Goal: Book appointment/travel/reservation

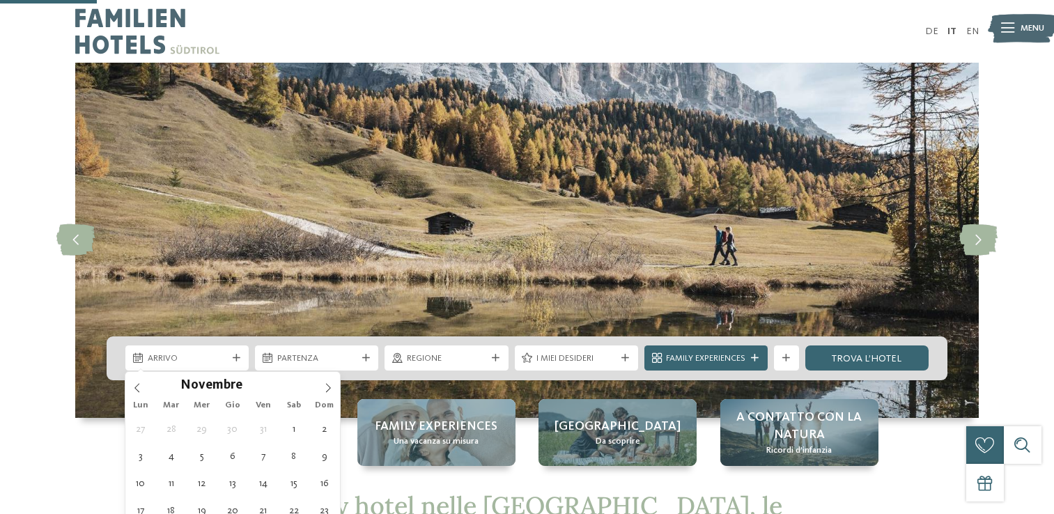
type div "17.11.2025"
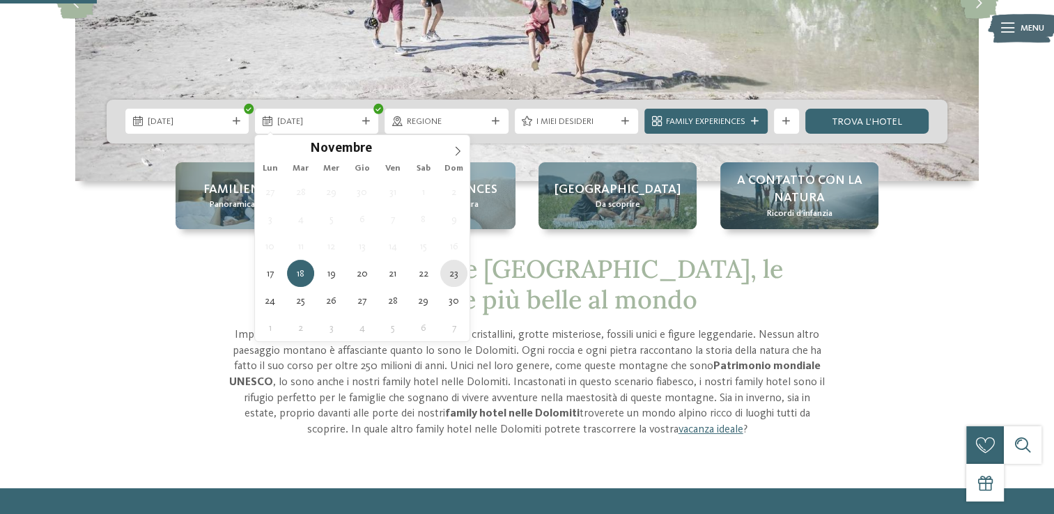
type div "23.11.2025"
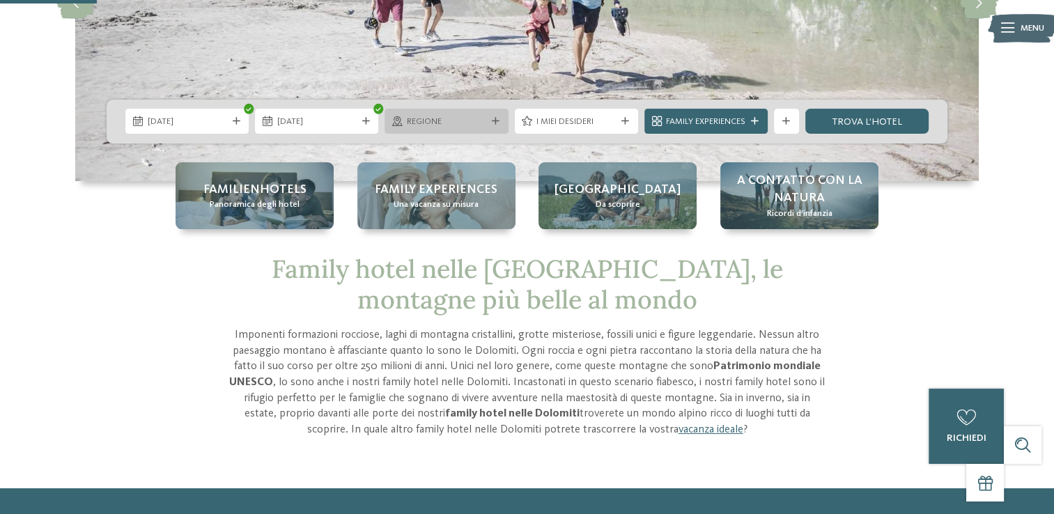
click at [482, 123] on span "Regione" at bounding box center [446, 122] width 79 height 13
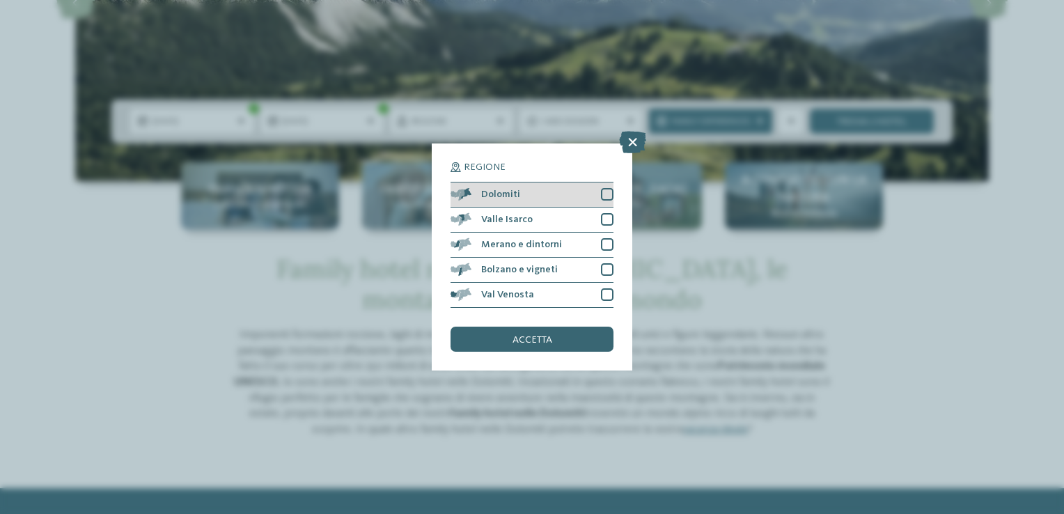
click at [593, 199] on div "Dolomiti" at bounding box center [532, 195] width 163 height 25
click at [548, 341] on span "accetta" at bounding box center [533, 340] width 40 height 10
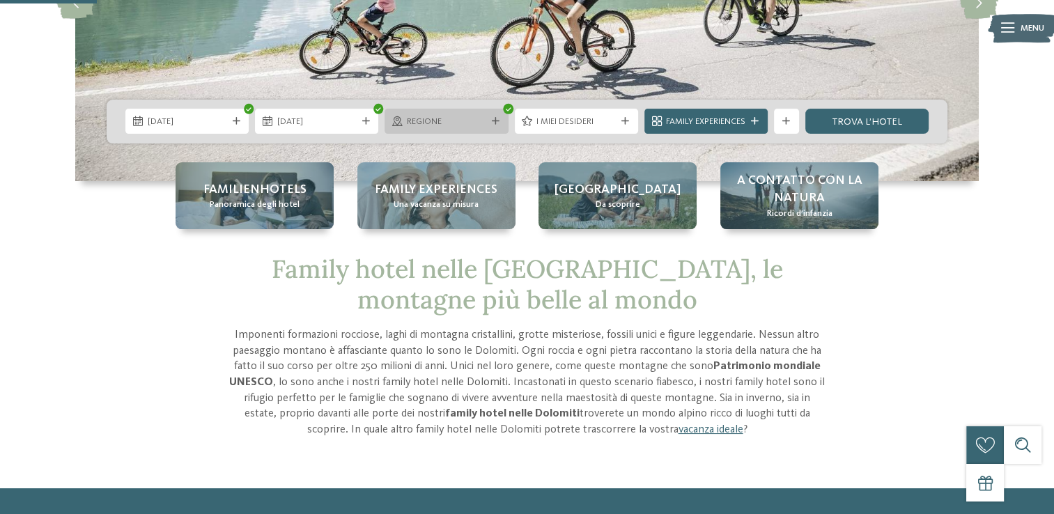
click at [481, 121] on span "Regione" at bounding box center [446, 122] width 79 height 13
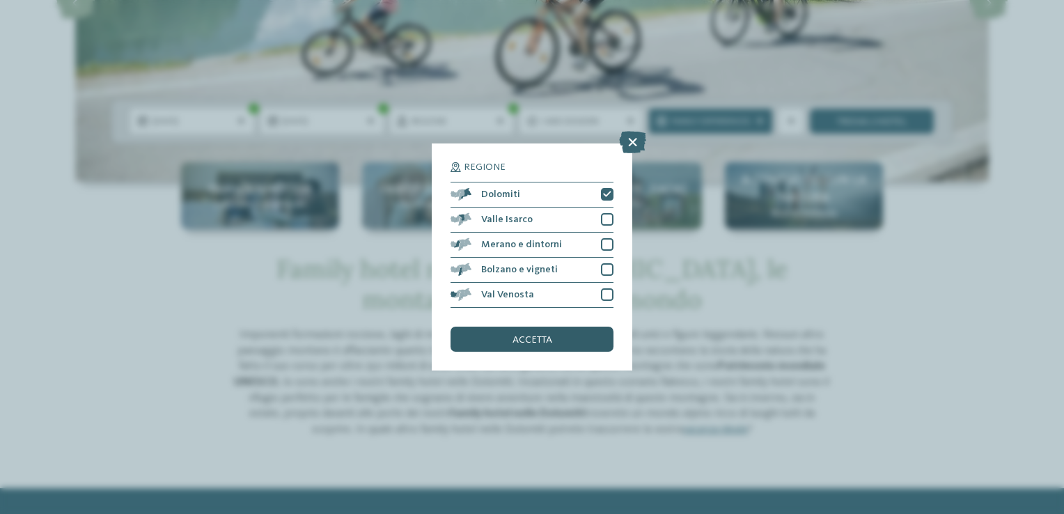
click at [552, 330] on div "accetta" at bounding box center [532, 339] width 163 height 25
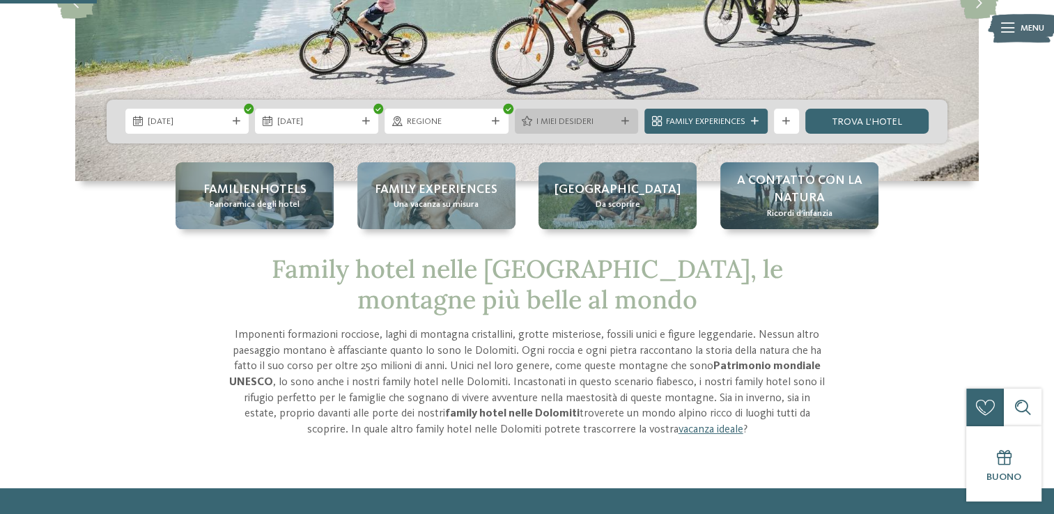
click at [627, 123] on icon at bounding box center [625, 122] width 8 height 8
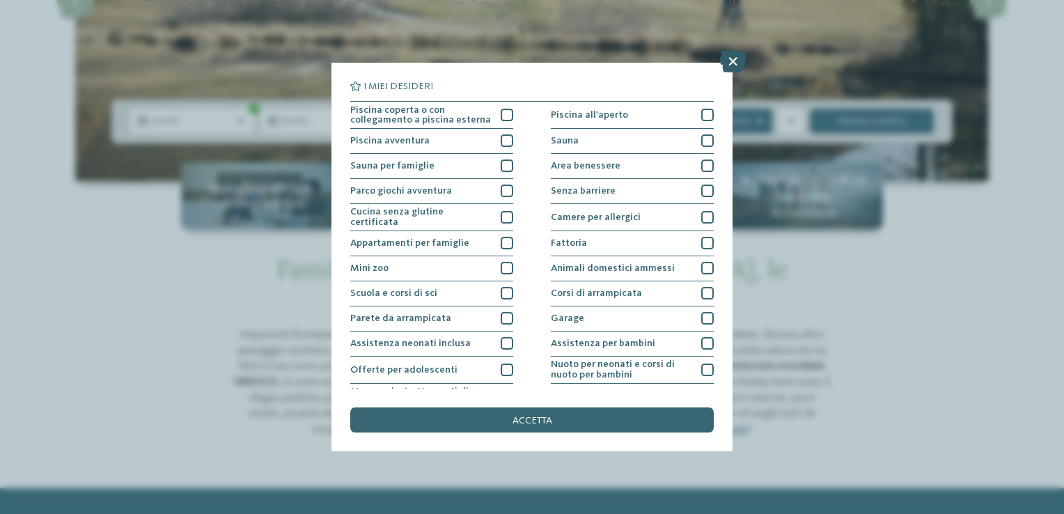
click at [729, 68] on icon at bounding box center [733, 61] width 27 height 22
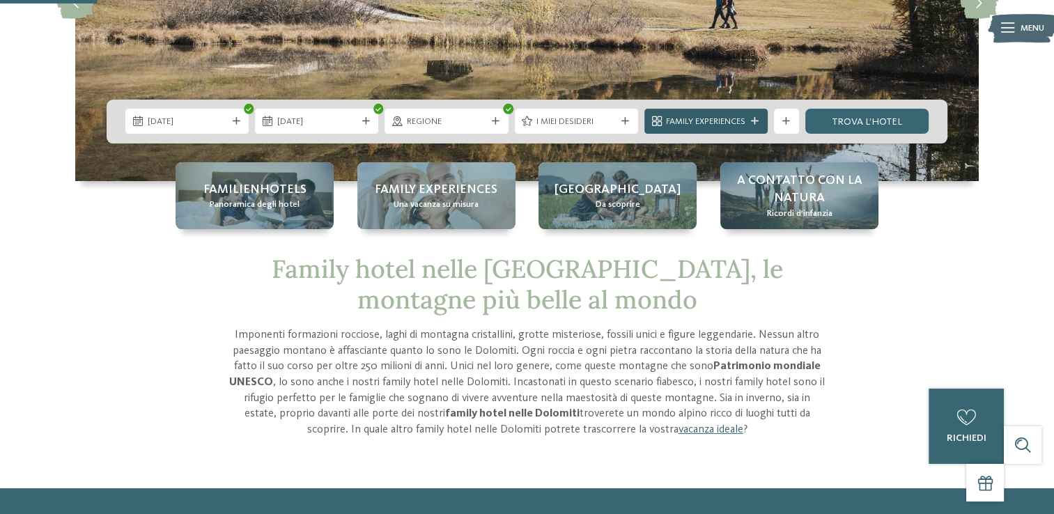
click at [724, 122] on span "Family Experiences" at bounding box center [705, 122] width 79 height 13
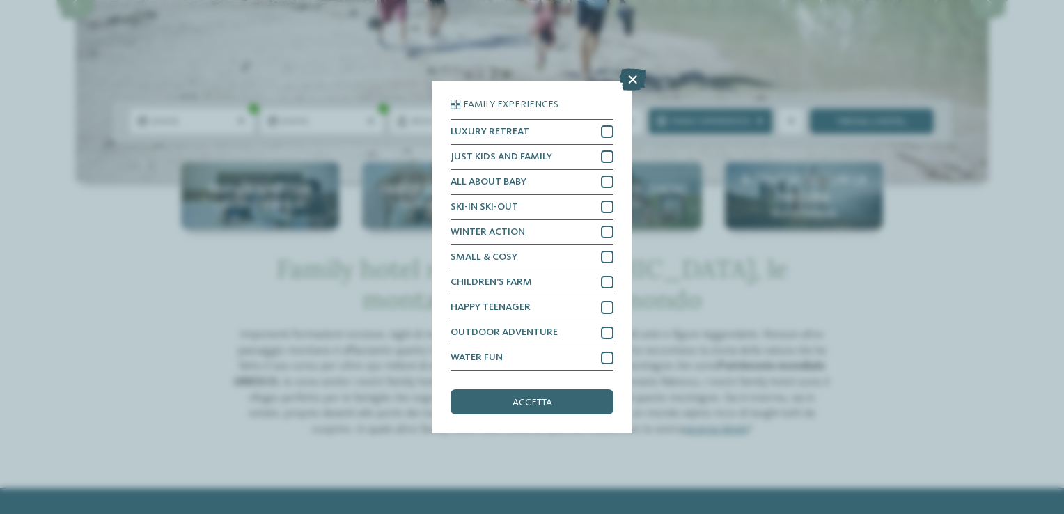
click at [633, 83] on icon at bounding box center [632, 79] width 27 height 22
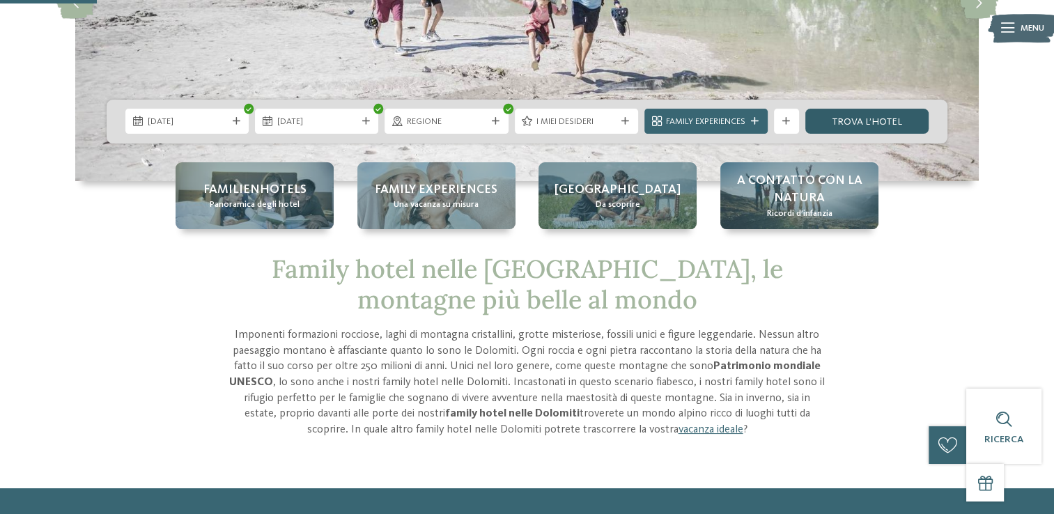
click at [885, 127] on link "trova l’hotel" at bounding box center [866, 121] width 123 height 25
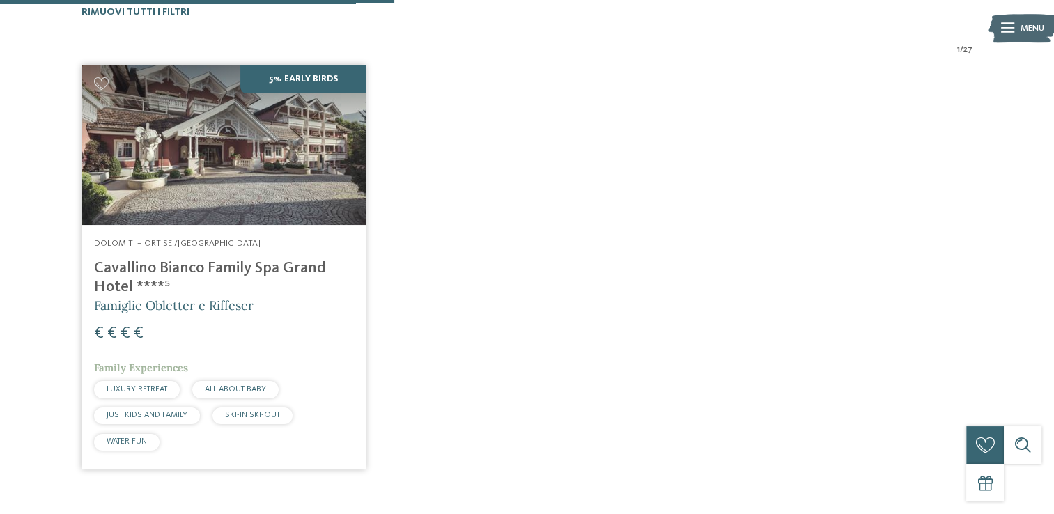
scroll to position [427, 0]
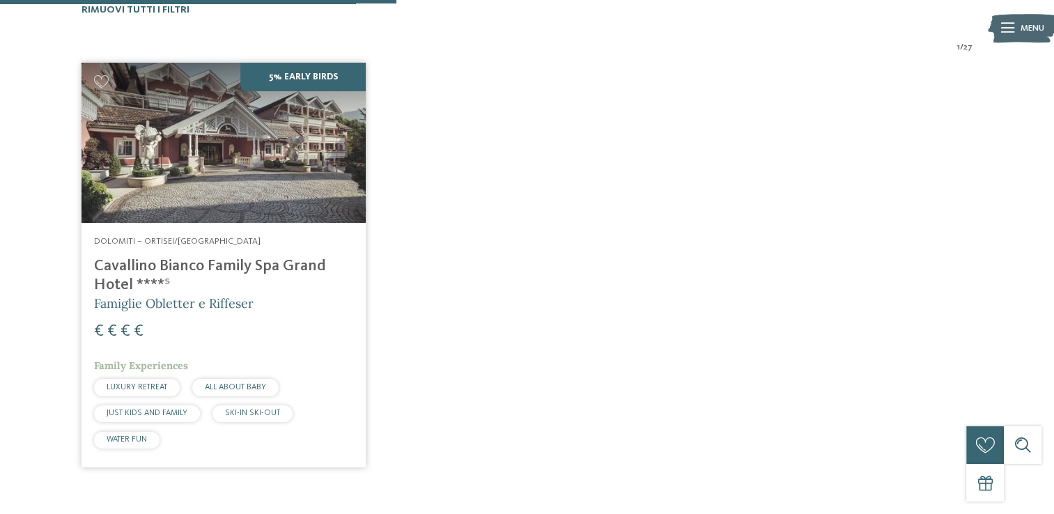
click at [208, 264] on h4 "Cavallino Bianco Family Spa Grand Hotel ****ˢ" at bounding box center [223, 276] width 259 height 38
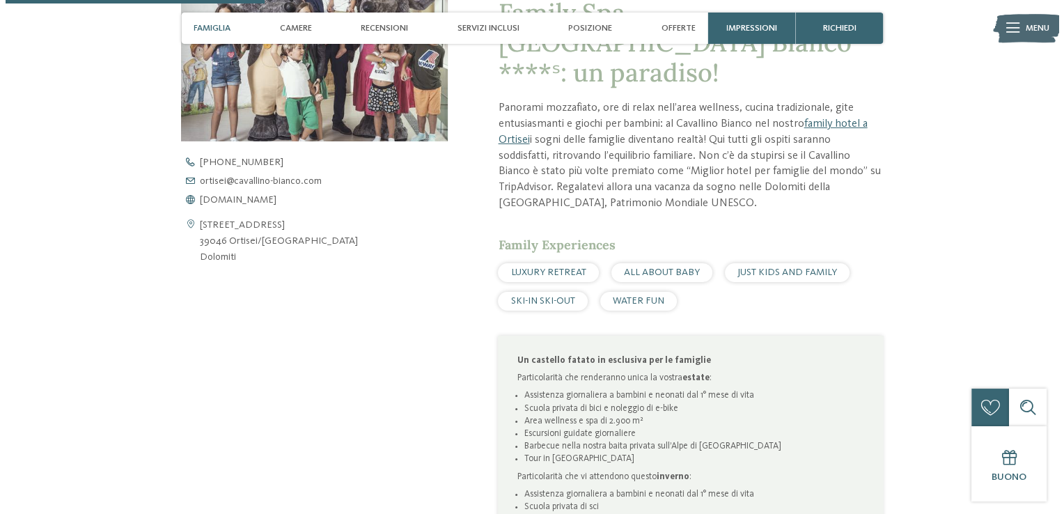
scroll to position [1401, 0]
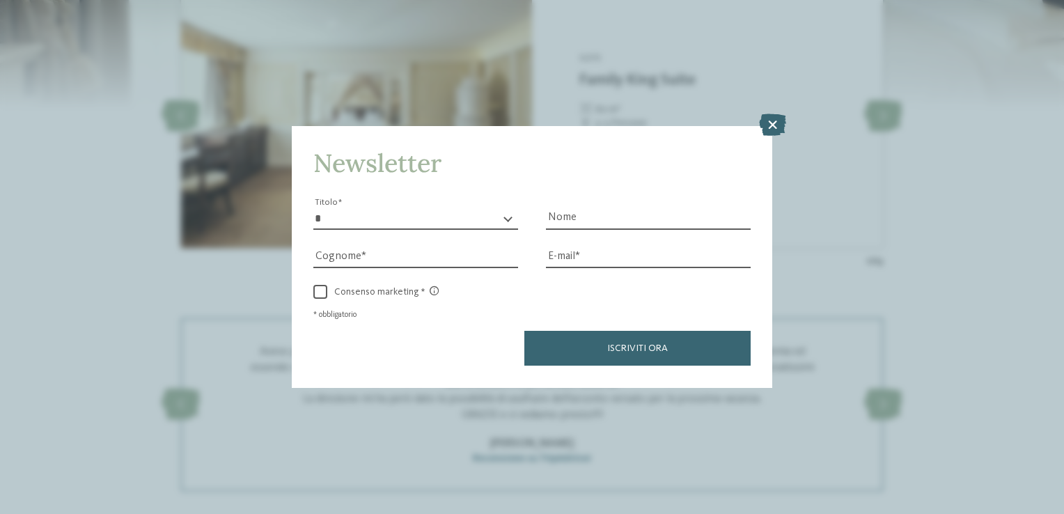
drag, startPoint x: 1062, startPoint y: 65, endPoint x: 1049, endPoint y: 189, distance: 125.4
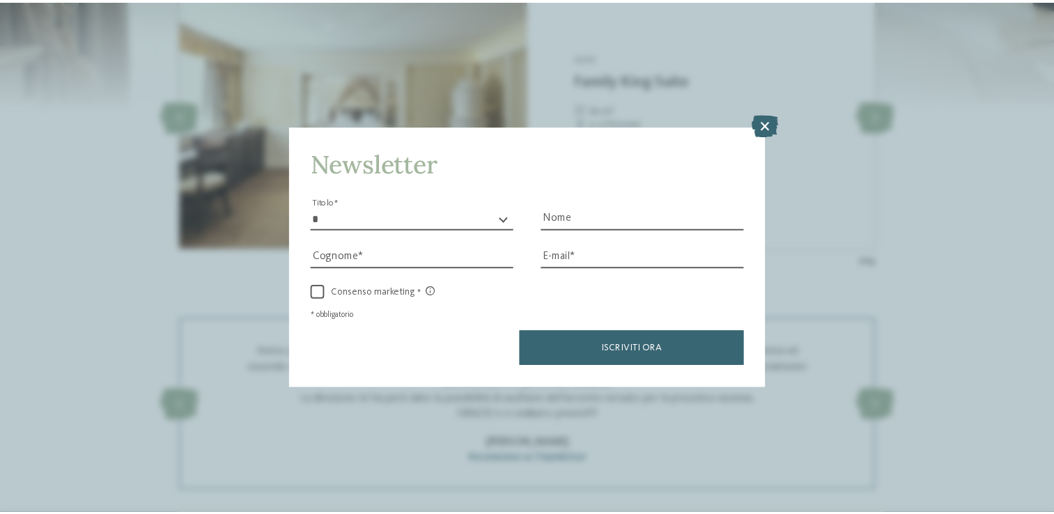
scroll to position [1496, 0]
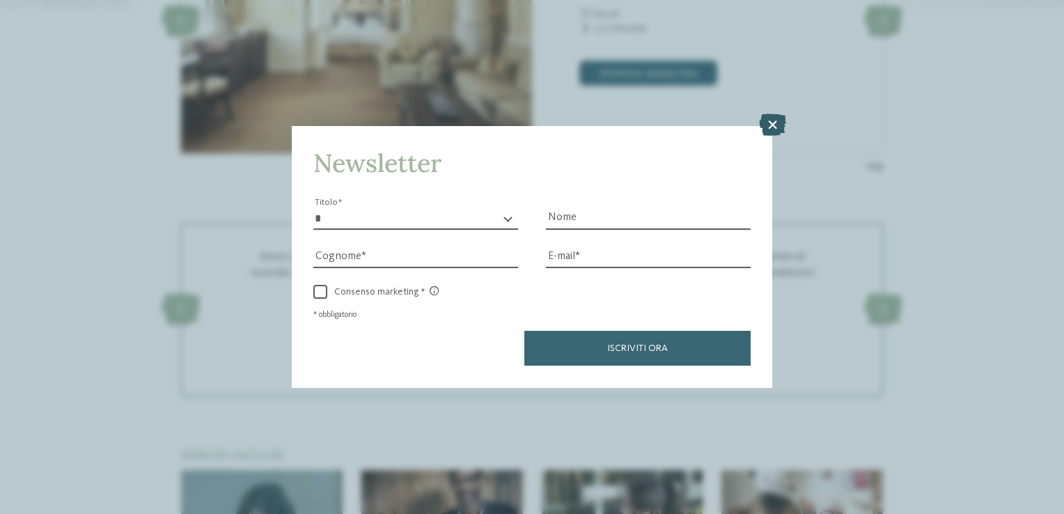
click at [769, 121] on icon at bounding box center [772, 125] width 27 height 22
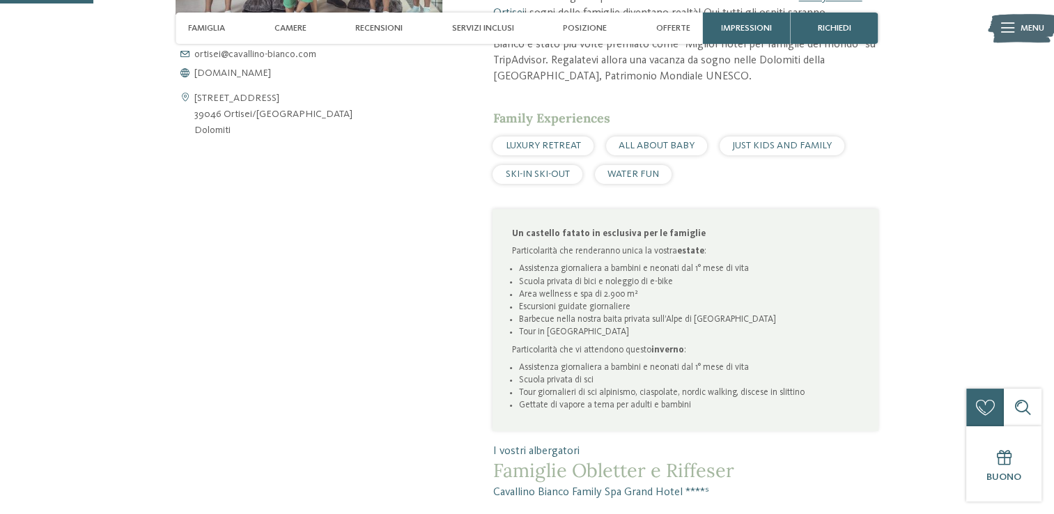
scroll to position [147, 0]
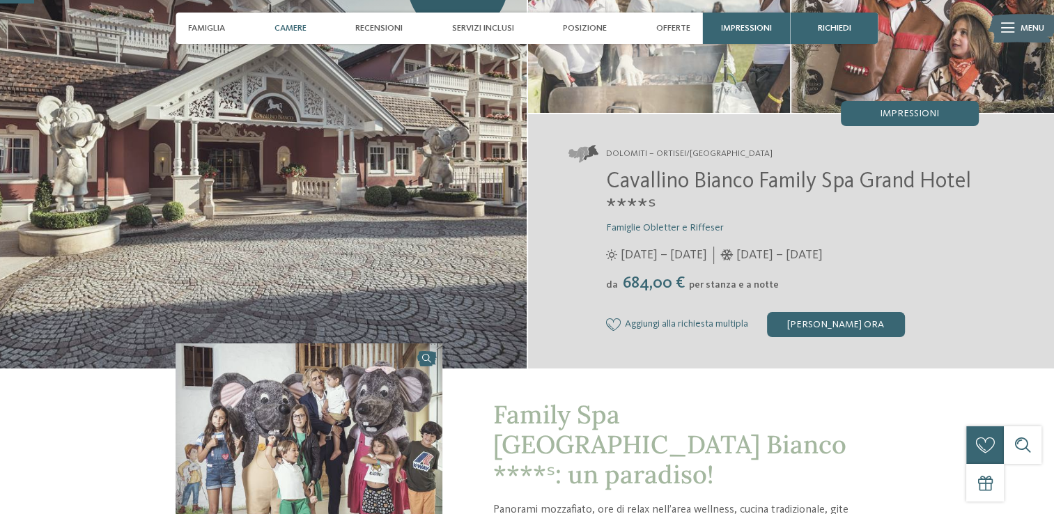
click at [297, 26] on span "Camere" at bounding box center [290, 28] width 32 height 10
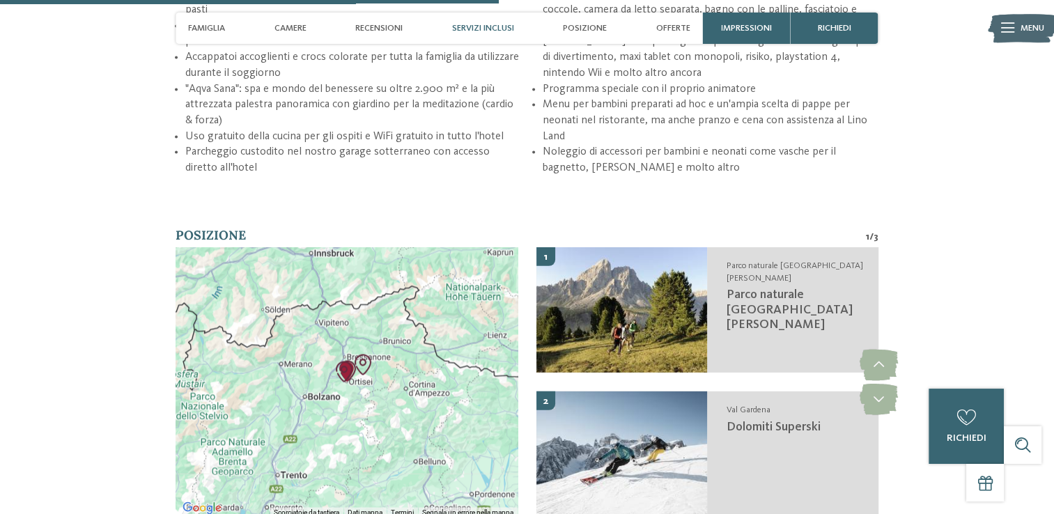
scroll to position [2216, 0]
